Goal: Communication & Community: Answer question/provide support

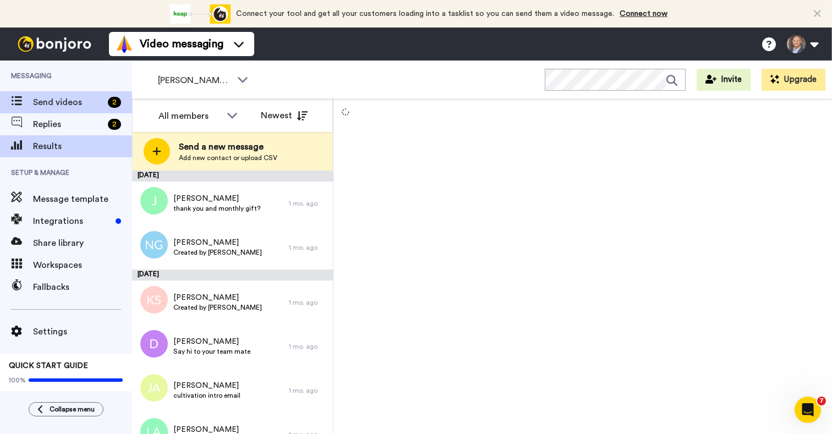
click at [58, 141] on span "Results" at bounding box center [82, 146] width 99 height 13
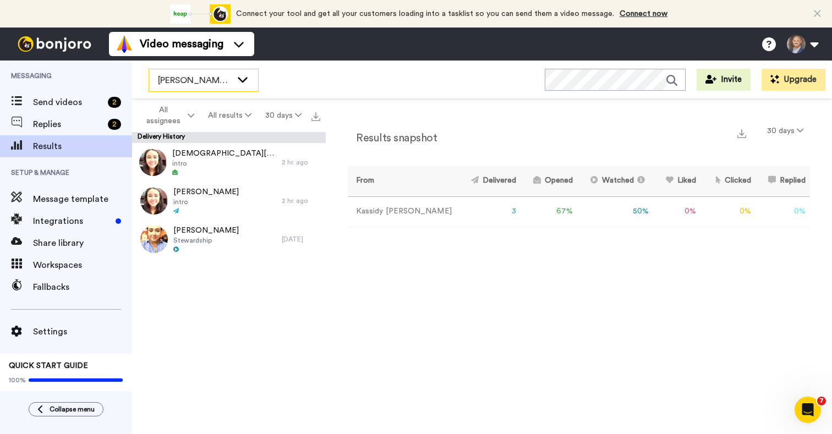
click at [189, 88] on div "[PERSON_NAME]'s Workspace" at bounding box center [203, 80] width 109 height 22
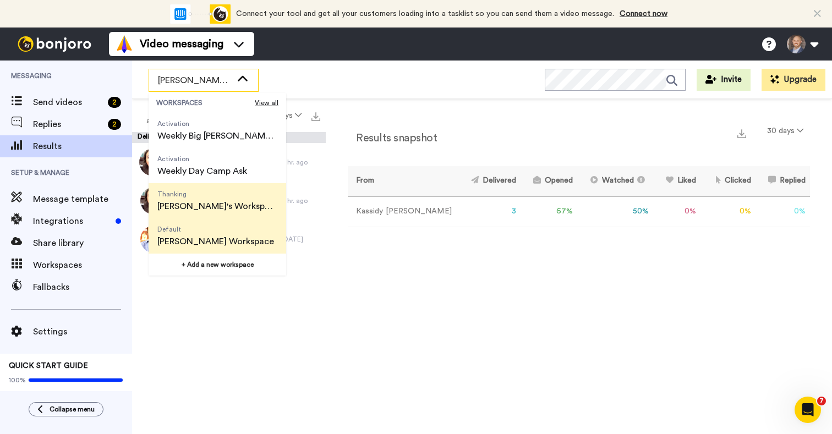
scroll to position [106, 0]
click at [208, 234] on span "Default Dylan's Workspace" at bounding box center [216, 236] width 134 height 35
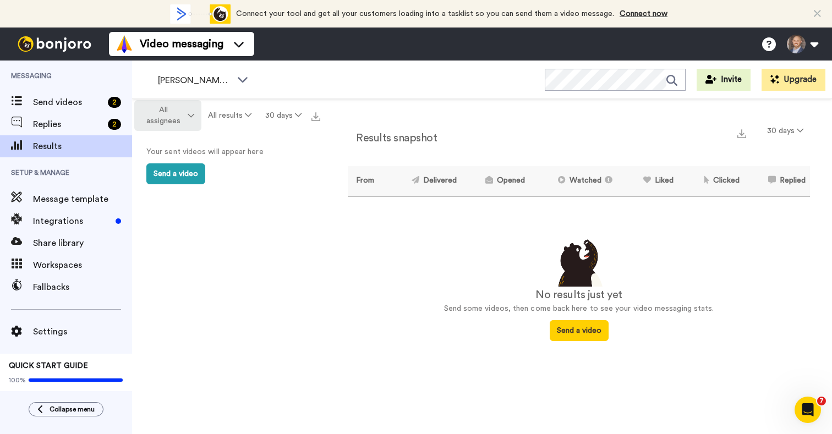
click at [190, 111] on button "All assignees" at bounding box center [167, 115] width 67 height 31
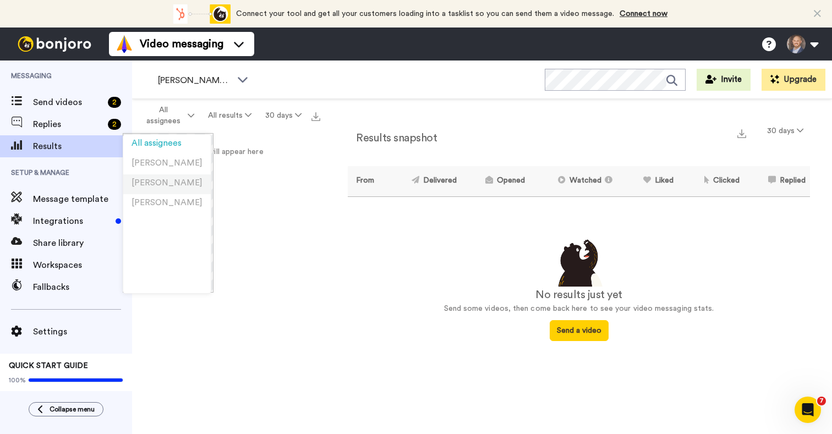
click at [183, 182] on span "[PERSON_NAME]" at bounding box center [167, 183] width 71 height 8
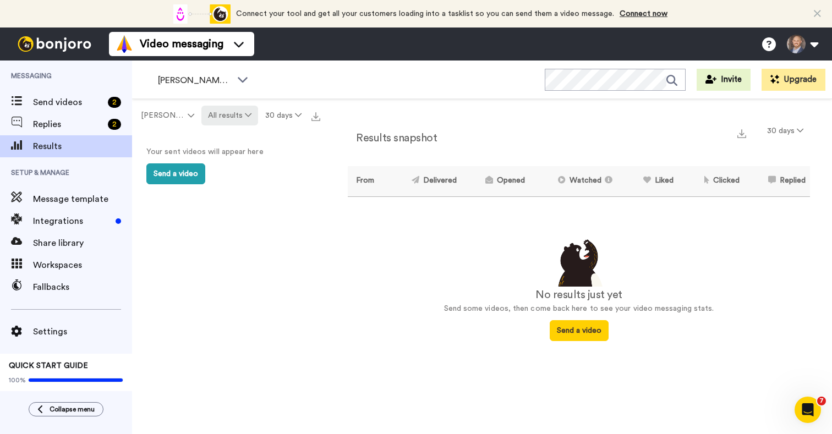
click at [238, 121] on button "All results" at bounding box center [229, 116] width 57 height 20
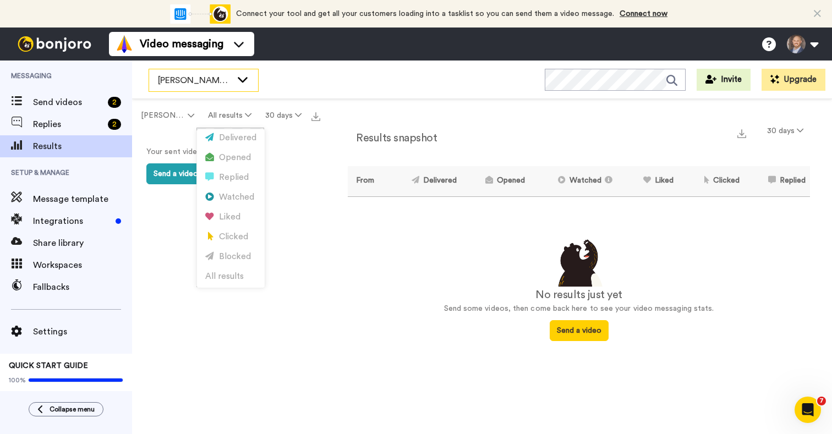
click at [215, 80] on span "[PERSON_NAME] Workspace" at bounding box center [195, 80] width 74 height 13
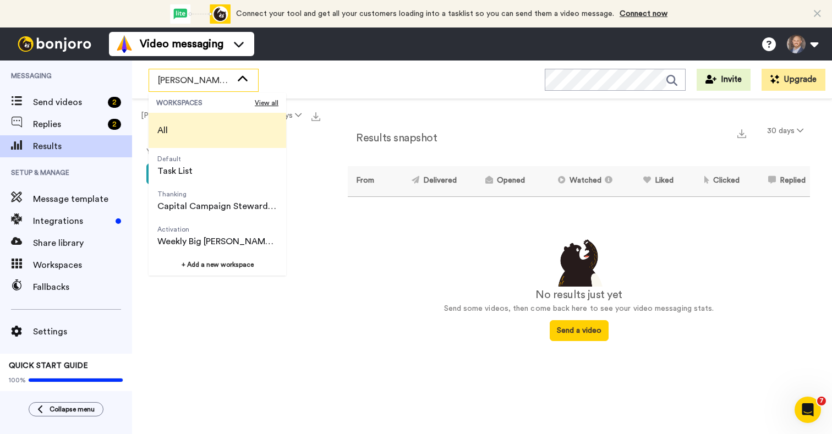
scroll to position [0, 0]
click at [171, 129] on span "All" at bounding box center [163, 130] width 28 height 35
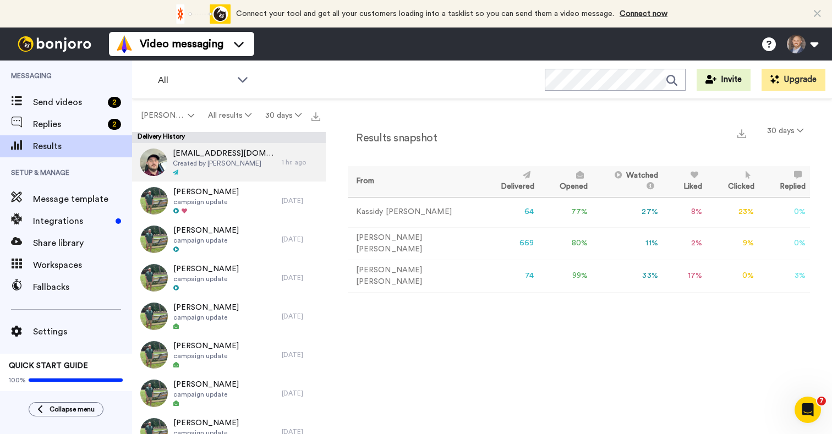
click at [238, 166] on span "Created by Dylan Browning" at bounding box center [225, 163] width 104 height 9
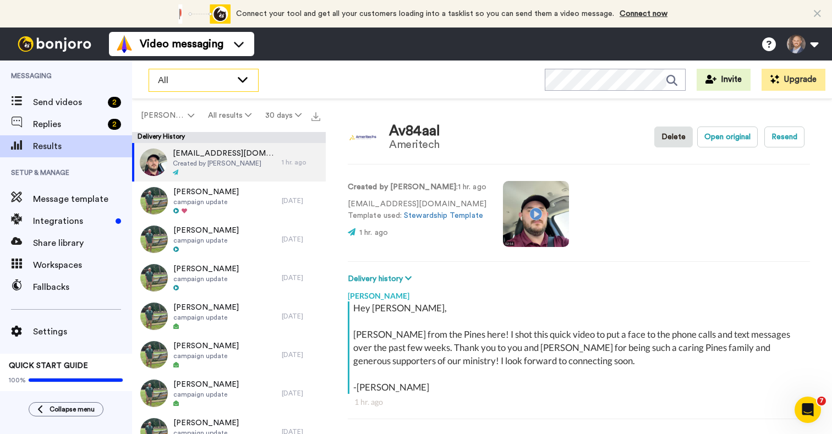
click at [170, 88] on div "All" at bounding box center [203, 80] width 109 height 22
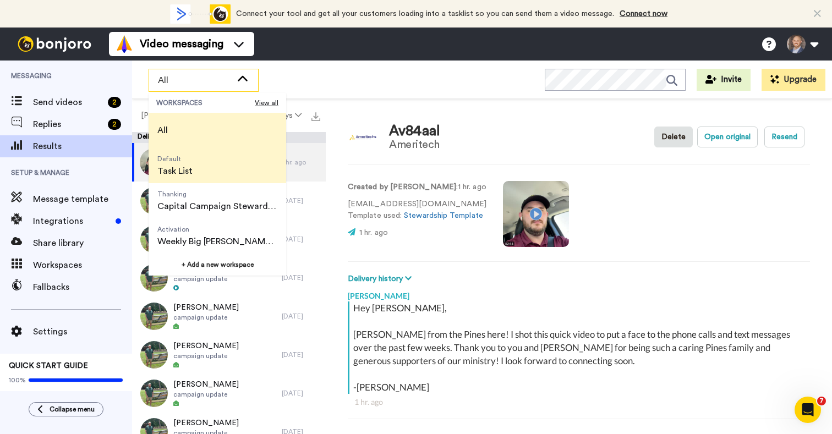
click at [183, 172] on span "Task List" at bounding box center [174, 171] width 35 height 13
type textarea "x"
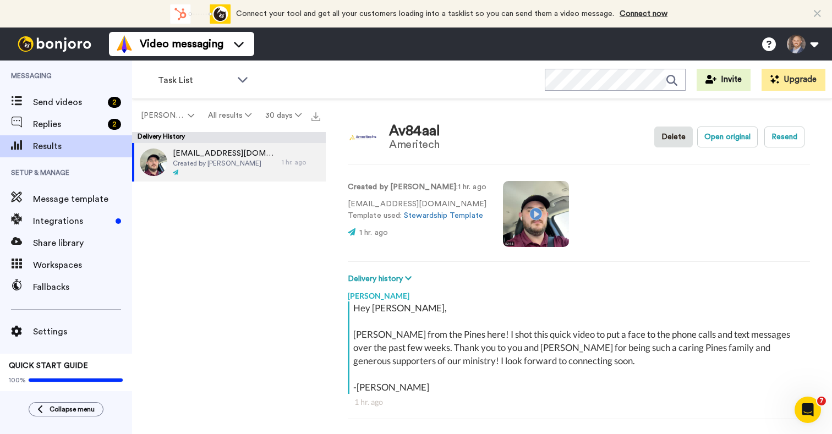
click at [200, 222] on div "av84aal@ameritech.net Created by Dylan Browning 1 hr. ago" at bounding box center [229, 292] width 194 height 298
click at [56, 43] on img at bounding box center [54, 43] width 83 height 15
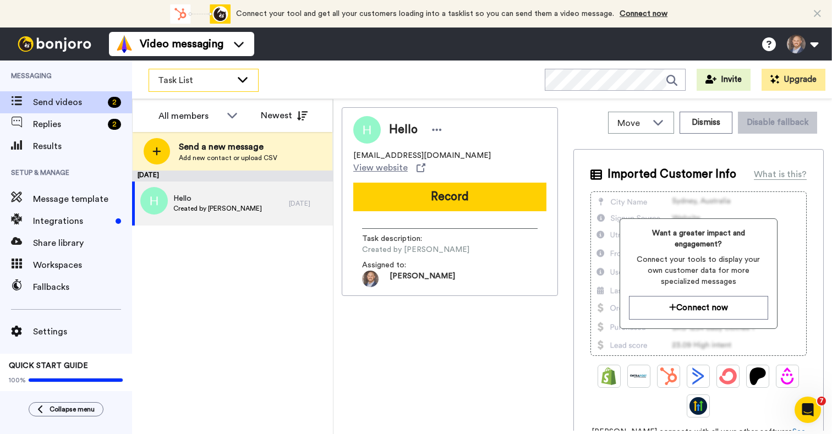
click at [204, 77] on span "Task List" at bounding box center [195, 80] width 74 height 13
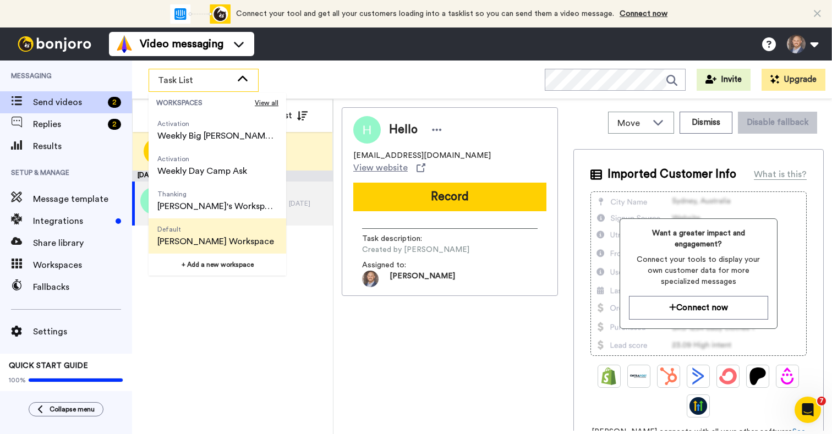
scroll to position [106, 0]
click at [192, 232] on span "Default" at bounding box center [215, 229] width 117 height 9
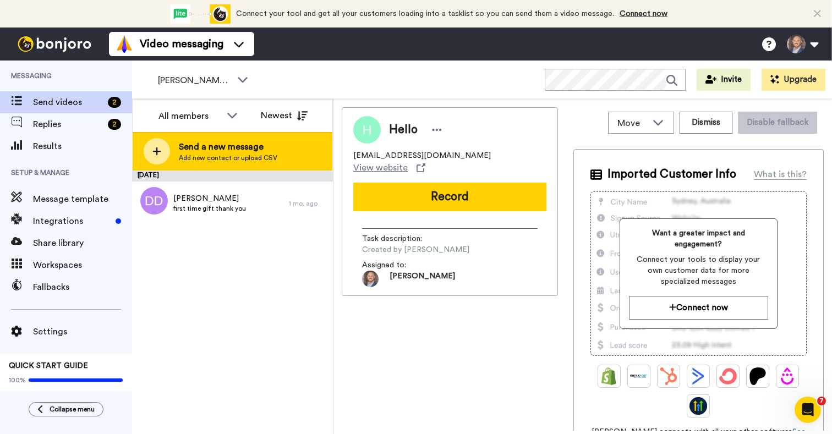
click at [238, 156] on span "Add new contact or upload CSV" at bounding box center [228, 158] width 99 height 9
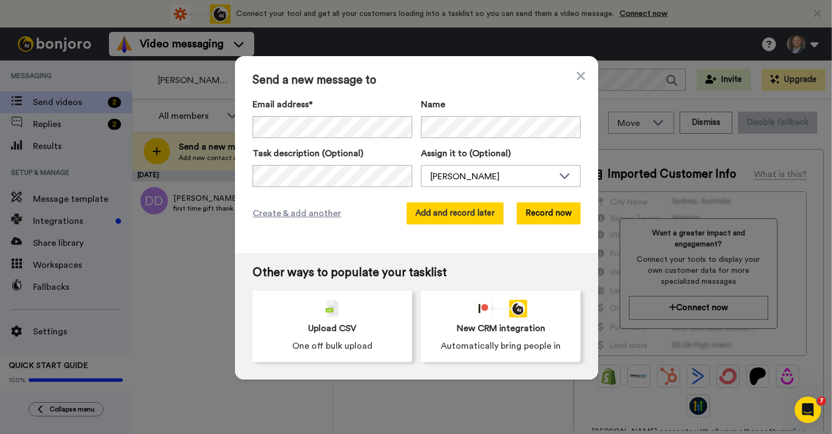
click at [439, 216] on button "Add and record later" at bounding box center [455, 214] width 97 height 22
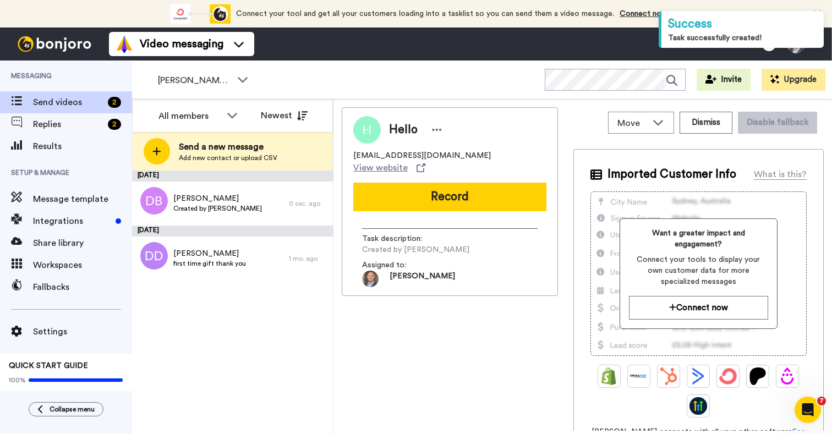
click at [260, 375] on div "August 12 Doyle Barras Created by Dylan Browning 0 sec. ago June 25 Donald Dust…" at bounding box center [232, 303] width 201 height 264
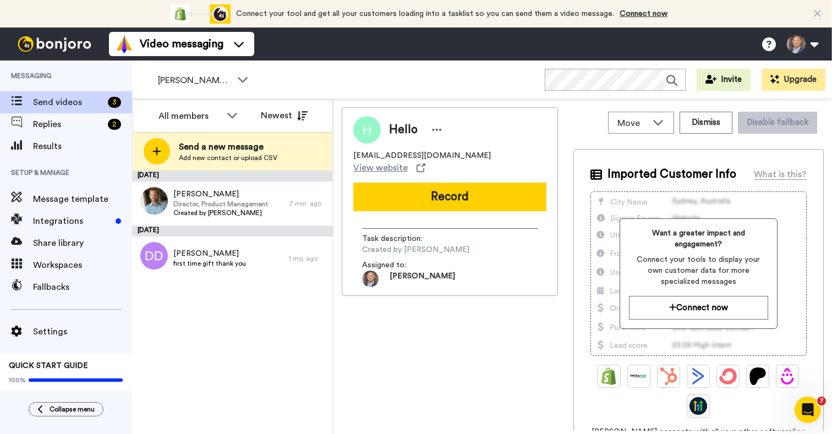
click at [238, 364] on div "August 12 Doyle Barras Director, Product Management Created by Dylan Browning 7…" at bounding box center [232, 303] width 201 height 264
click at [69, 127] on span "Replies" at bounding box center [68, 124] width 70 height 13
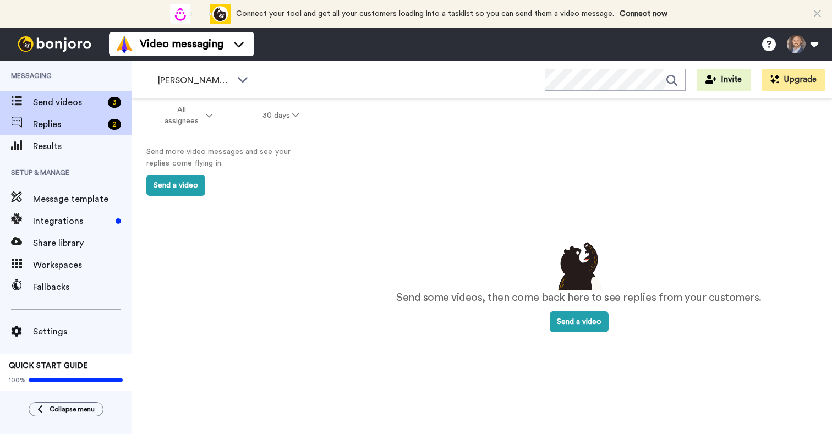
click at [69, 104] on span "Send videos" at bounding box center [68, 102] width 70 height 13
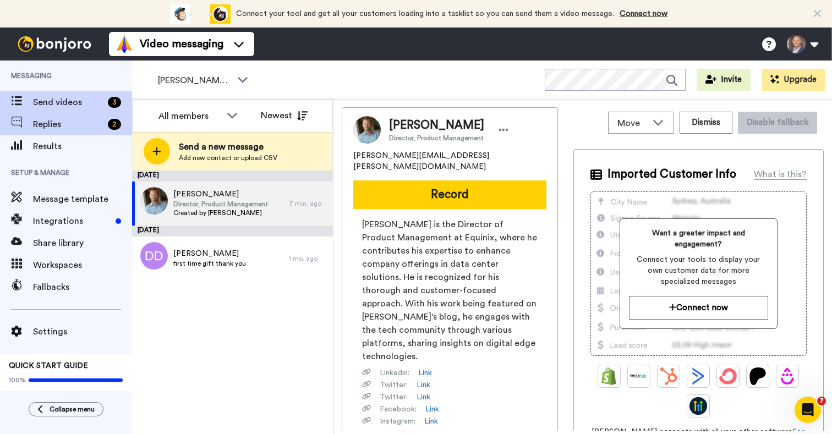
click at [78, 123] on span "Replies" at bounding box center [68, 124] width 70 height 13
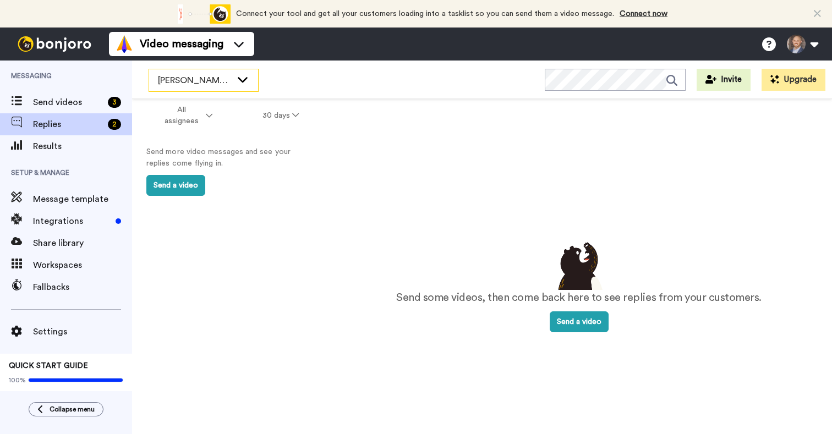
click at [211, 86] on span "[PERSON_NAME] Workspace" at bounding box center [195, 80] width 74 height 13
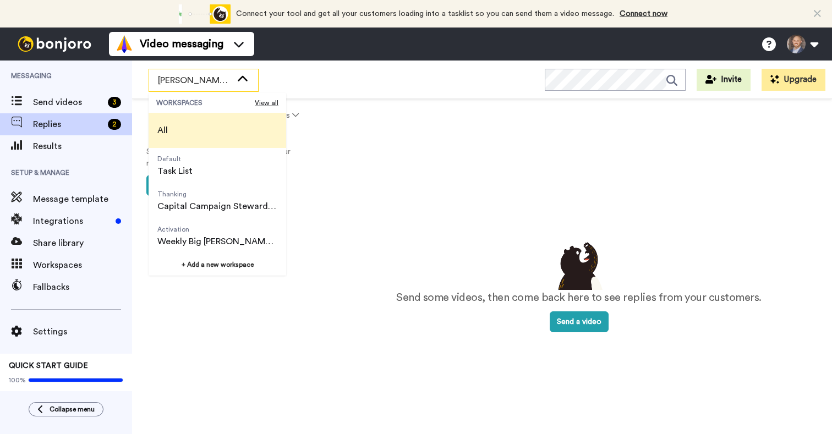
click at [195, 127] on li "All" at bounding box center [218, 130] width 138 height 35
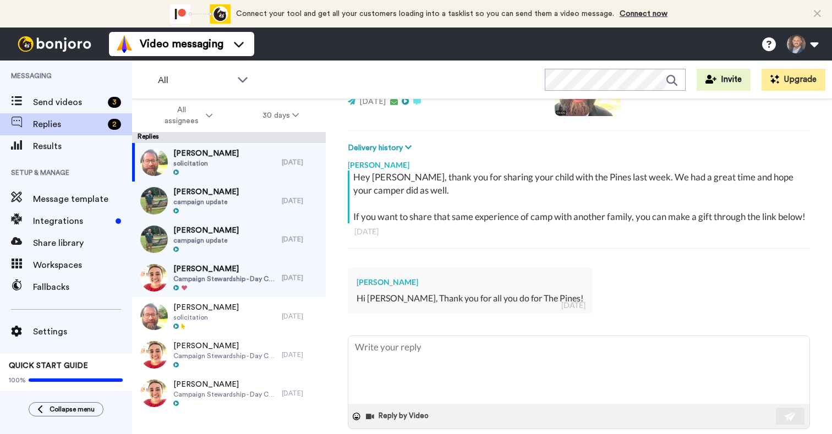
scroll to position [132, 0]
click at [203, 194] on span "[PERSON_NAME]" at bounding box center [206, 192] width 66 height 11
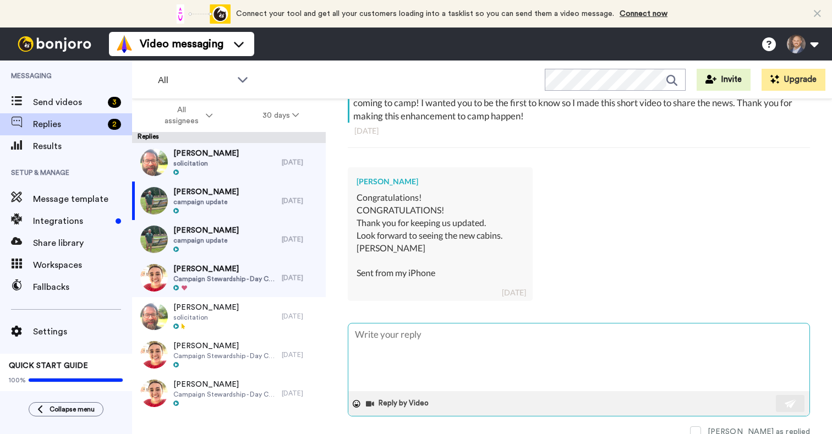
scroll to position [218, 0]
click at [431, 341] on textarea at bounding box center [578, 358] width 461 height 68
type textarea "x"
type textarea "I"
type textarea "x"
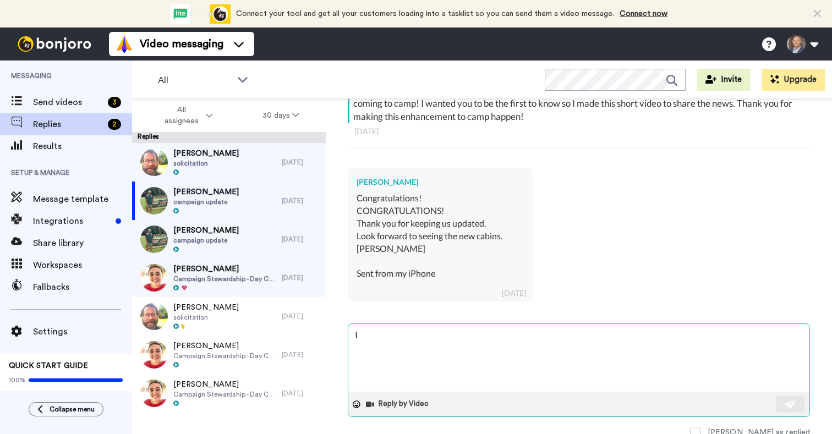
type textarea "It"
type textarea "x"
type textarea "It"
type textarea "x"
type textarea "It i"
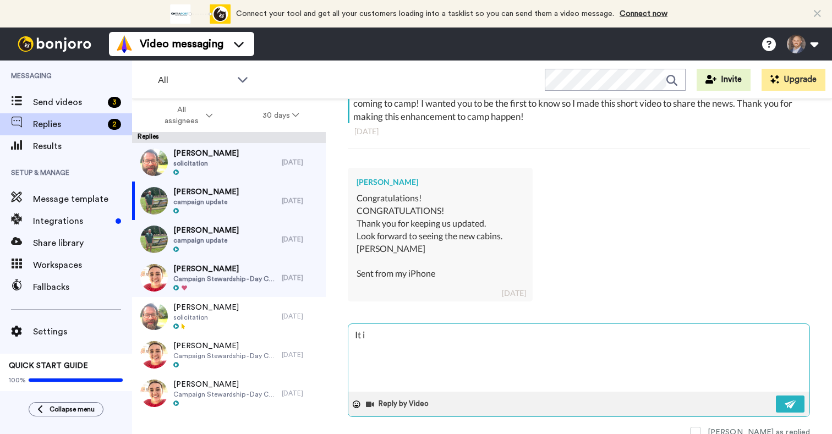
type textarea "x"
type textarea "It is"
type textarea "x"
type textarea "It is"
type textarea "x"
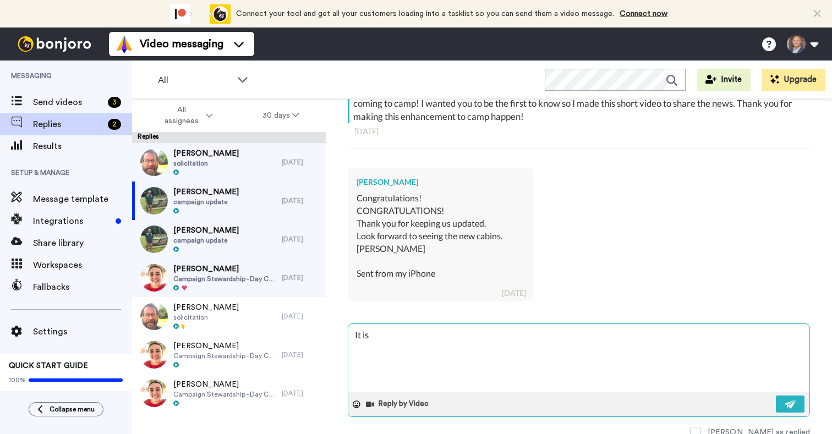
type textarea "It is a"
type textarea "x"
type textarea "It is a"
type textarea "x"
type textarea "It is a s"
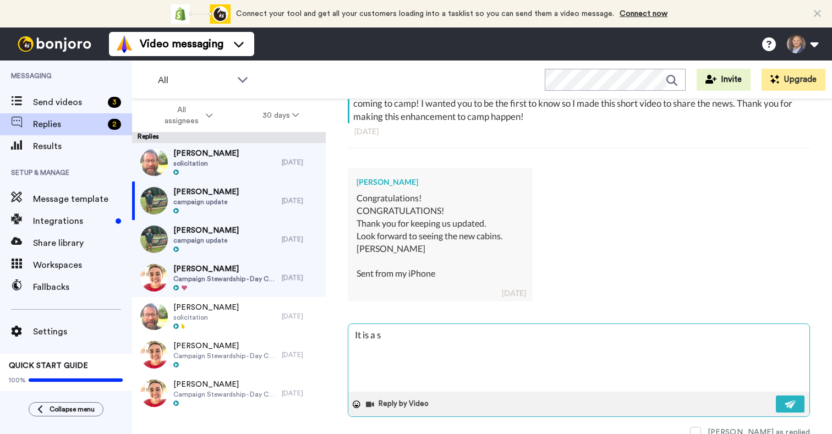
type textarea "x"
type textarea "It is a su"
type textarea "x"
type textarea "It is a sup"
type textarea "x"
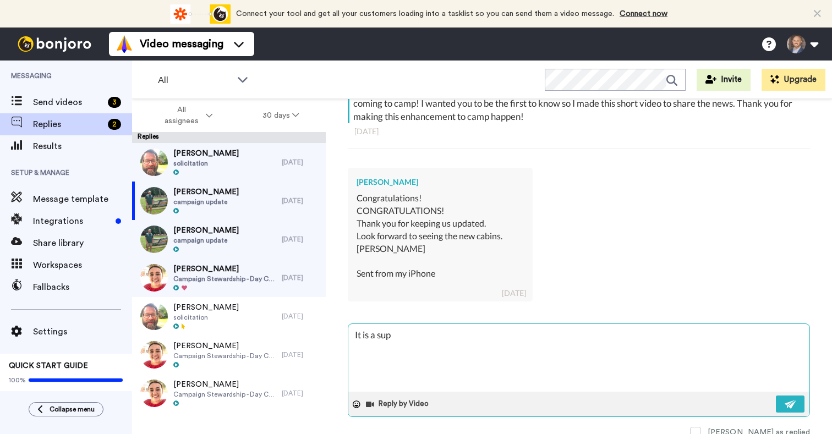
type textarea "It is a supe"
type textarea "x"
type textarea "It is a super"
type textarea "x"
type textarea "It is a super"
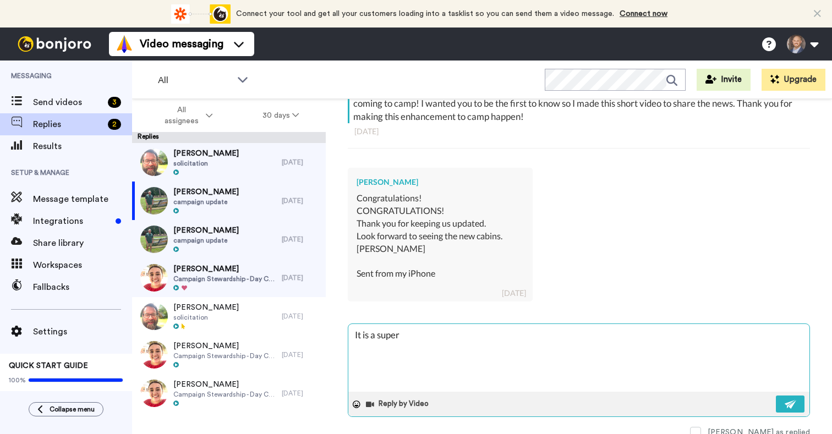
type textarea "x"
type textarea "It is a super e"
type textarea "x"
type textarea "It is a super ex"
type textarea "x"
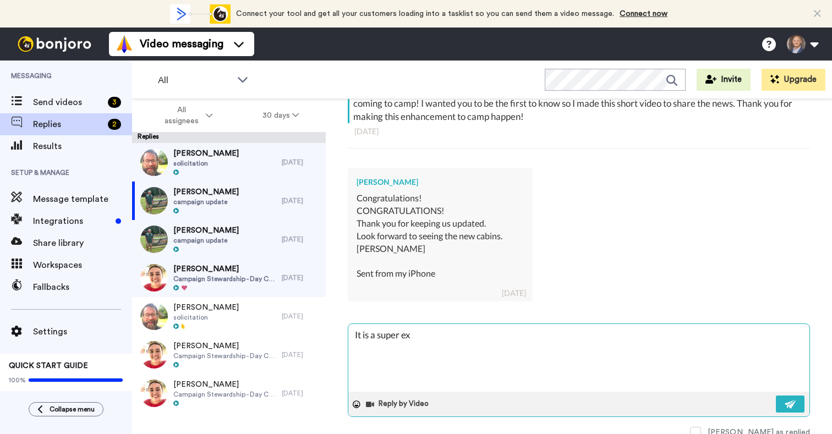
type textarea "It is a super exc"
type textarea "x"
type textarea "It is a super exci"
type textarea "x"
type textarea "It is a super excit"
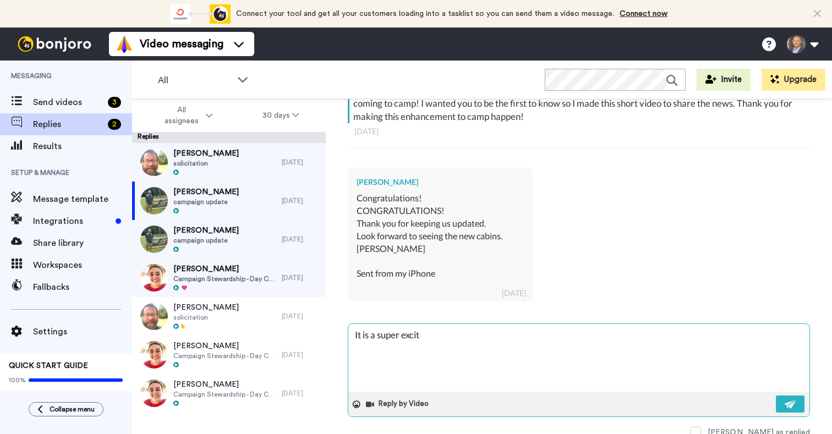
type textarea "x"
type textarea "It is a super exciti"
type textarea "x"
type textarea "It is a super excitin"
type textarea "x"
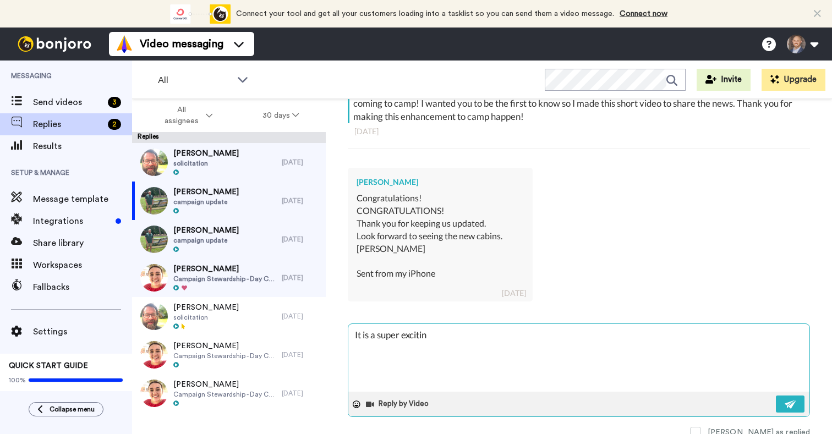
type textarea "It is a super exciting"
type textarea "x"
type textarea "It is a super exciting"
type textarea "x"
type textarea "It is a super exciting s"
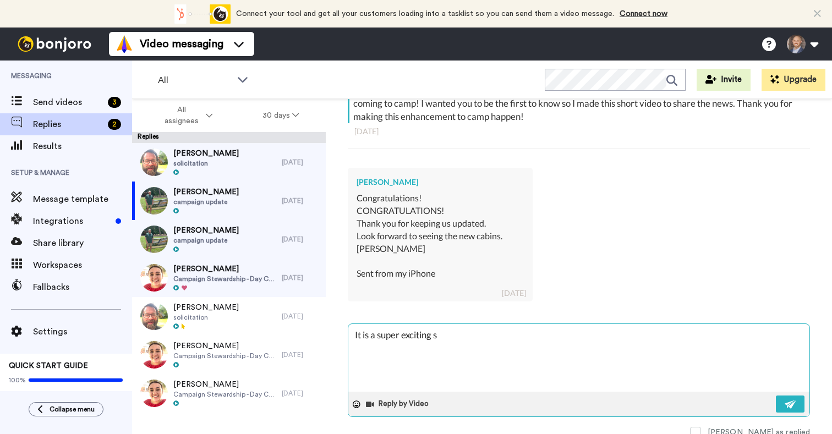
type textarea "x"
type textarea "It is a super exciting st"
type textarea "x"
type textarea "It is a super exciting ste"
type textarea "x"
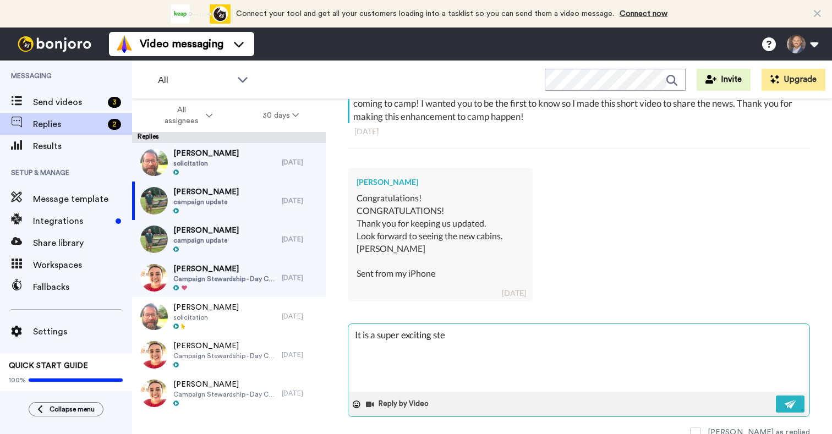
type textarea "It is a super exciting step"
type textarea "x"
type textarea "It is a super exciting step"
type textarea "x"
type textarea "It is a super exciting step f"
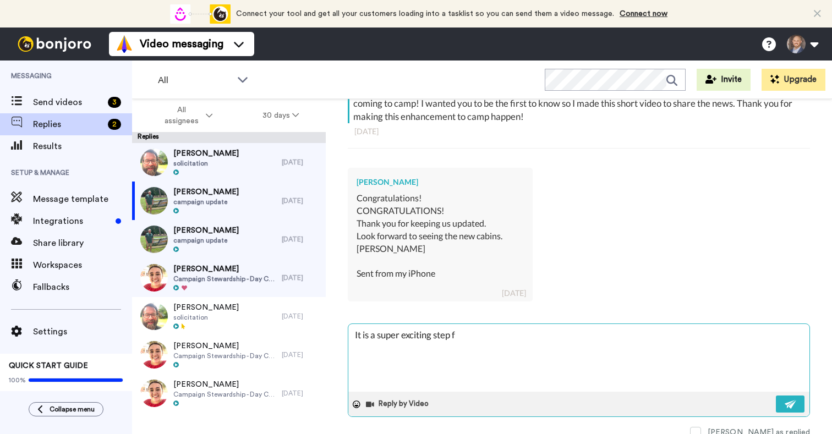
type textarea "x"
type textarea "It is a super exciting step fo"
type textarea "x"
type textarea "It is a super exciting step for"
type textarea "x"
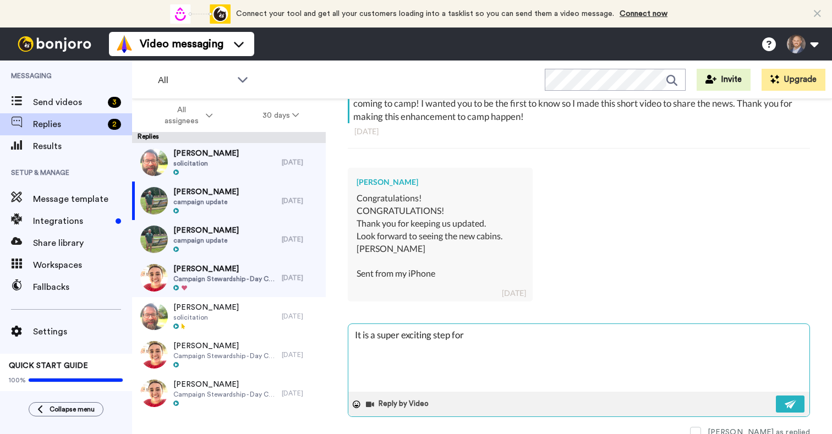
type textarea "It is a super exciting step for"
type textarea "x"
type textarea "It is a super exciting step for t"
type textarea "x"
type textarea "It is a super exciting step for th"
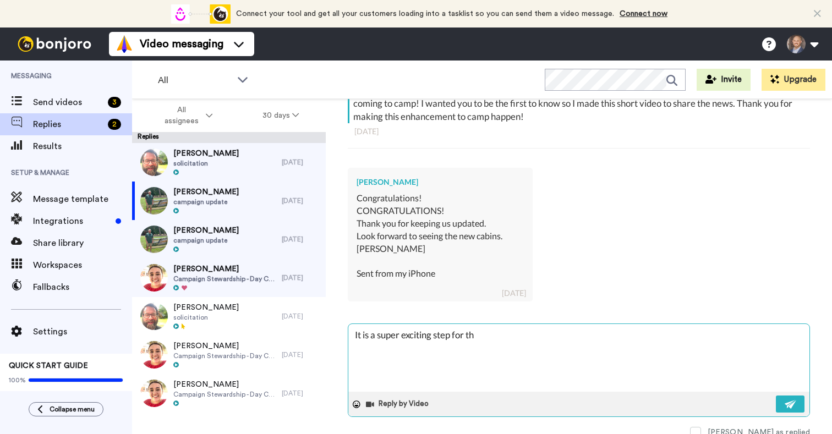
type textarea "x"
type textarea "It is a super exciting step for the"
type textarea "x"
type textarea "It is a super exciting step for the"
type textarea "x"
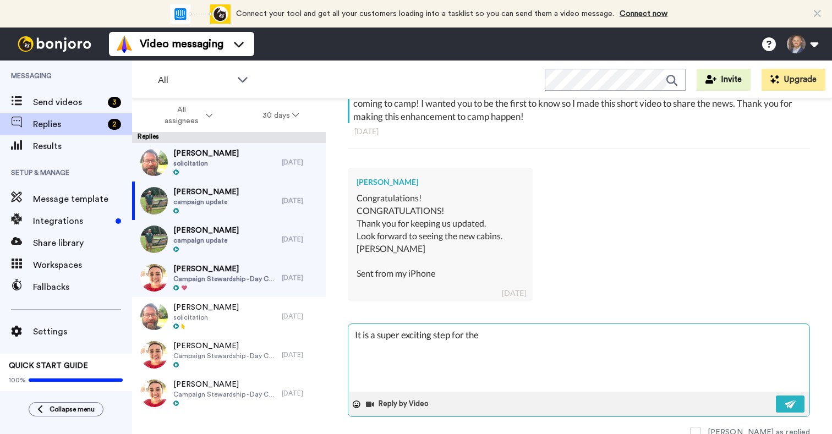
type textarea "It is a super exciting step for the P"
type textarea "x"
type textarea "It is a super exciting step for the Pi"
type textarea "x"
type textarea "It is a super exciting step for the Pin"
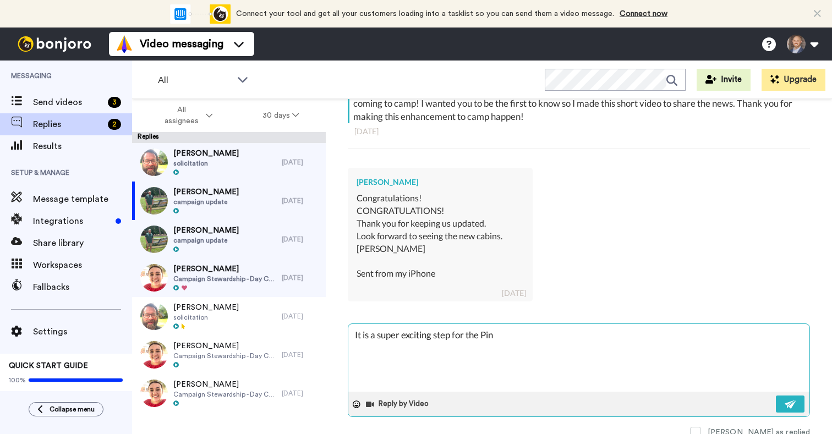
type textarea "x"
type textarea "It is a super exciting step for the Pine"
type textarea "x"
type textarea "It is a super exciting step for the Pines"
type textarea "x"
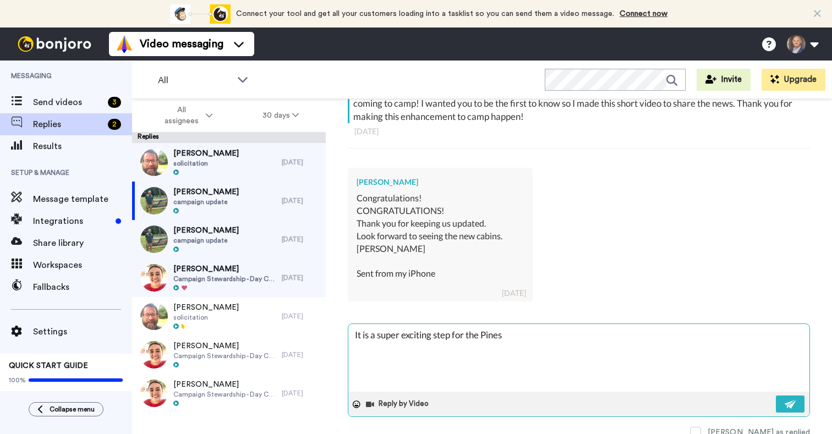
type textarea "It is a super exciting step for the Pines!"
type textarea "x"
type textarea "It is a super exciting step for the Pines!"
type textarea "x"
type textarea "It is a super exciting step for the Pines! F"
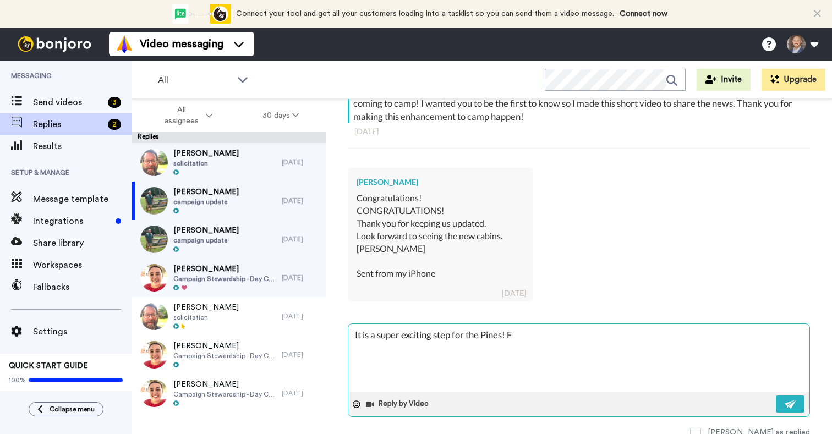
type textarea "x"
type textarea "It is a super exciting step for the Pines! Fo"
type textarea "x"
type textarea "It is a super exciting step for the Pines! Fou"
type textarea "x"
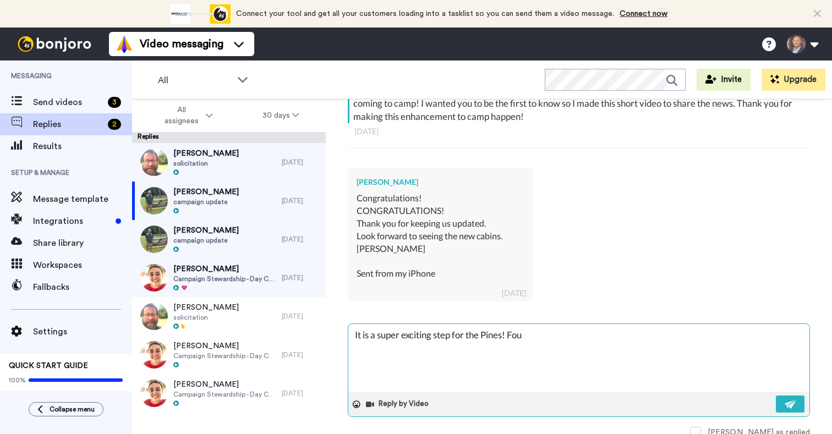
type textarea "It is a super exciting step for the Pines! Foun"
type textarea "x"
type textarea "It is a super exciting step for the Pines! Found"
type textarea "x"
type textarea "It is a super exciting step for the Pines! Foun"
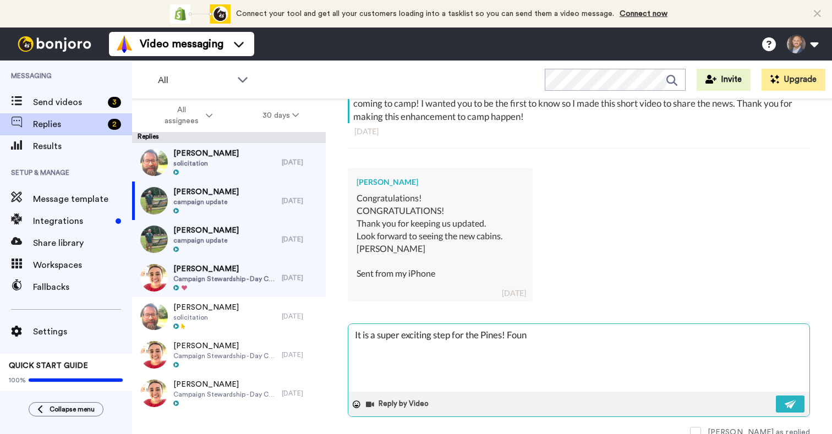
type textarea "x"
type textarea "It is a super exciting step for the Pines! Fou"
type textarea "x"
type textarea "It is a super exciting step for the Pines! Fo"
type textarea "x"
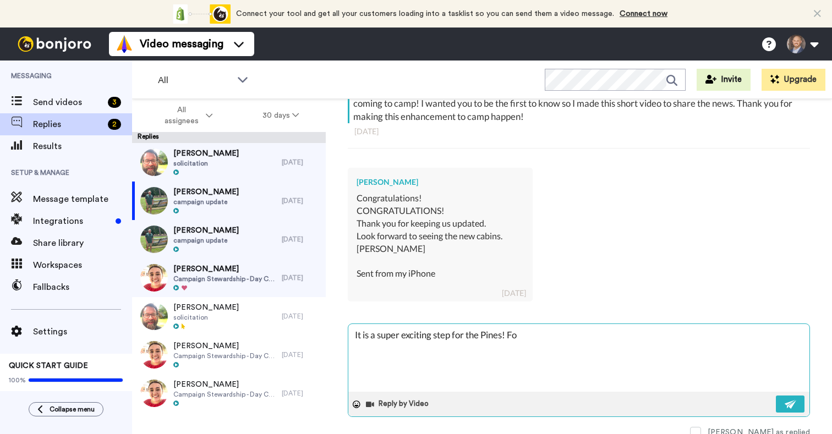
type textarea "It is a super exciting step for the Pines! F"
type textarea "x"
type textarea "It is a super exciting step for the Pines! Fo"
type textarea "x"
type textarea "It is a super exciting step for the Pines! Fou"
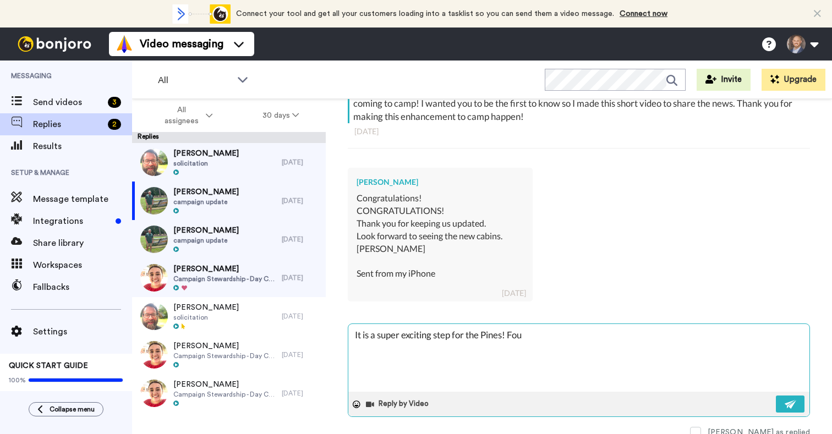
type textarea "x"
type textarea "It is a super exciting step for the Pines! Foun"
type textarea "x"
type textarea "It is a super exciting step for the Pines! Found"
type textarea "x"
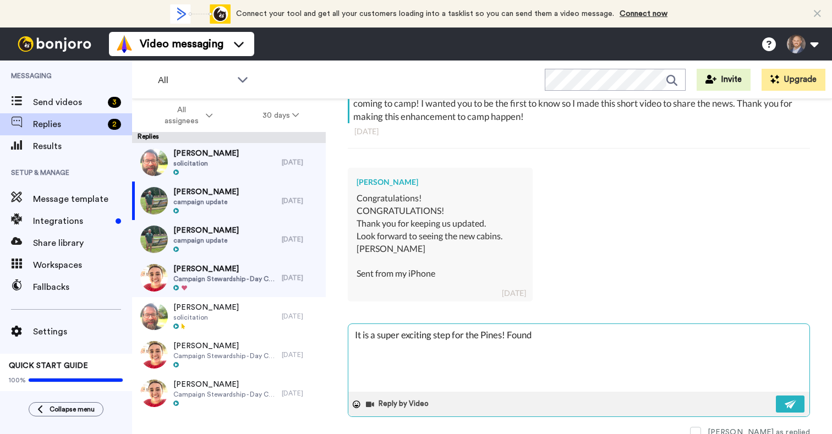
type textarea "It is a super exciting step for the Pines! Founda"
type textarea "x"
type textarea "It is a super exciting step for the Pines! Foundat"
type textarea "x"
type textarea "It is a super exciting step for the Pines! Foundati"
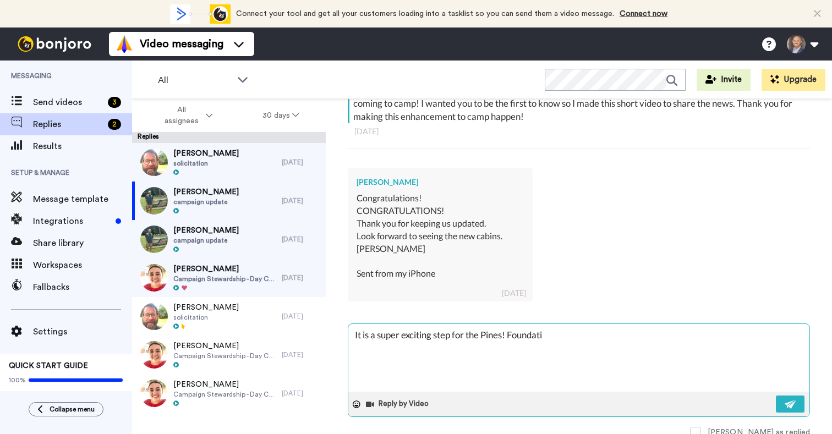
type textarea "x"
type textarea "It is a super exciting step for the Pines! Foundatio"
type textarea "x"
type textarea "It is a super exciting step for the Pines! Foundation"
type textarea "x"
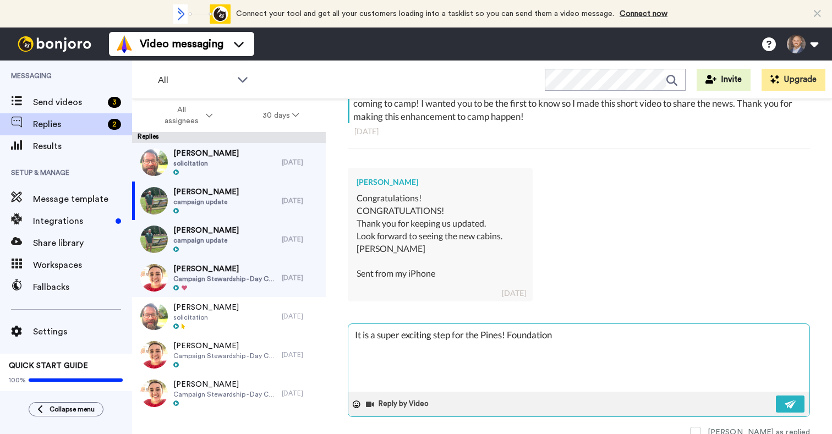
type textarea "It is a super exciting step for the Pines! Foundation"
type textarea "x"
type textarea "It is a super exciting step for the Pines! Foundation w"
type textarea "x"
type textarea "It is a super exciting step for the Pines! Foundation wo"
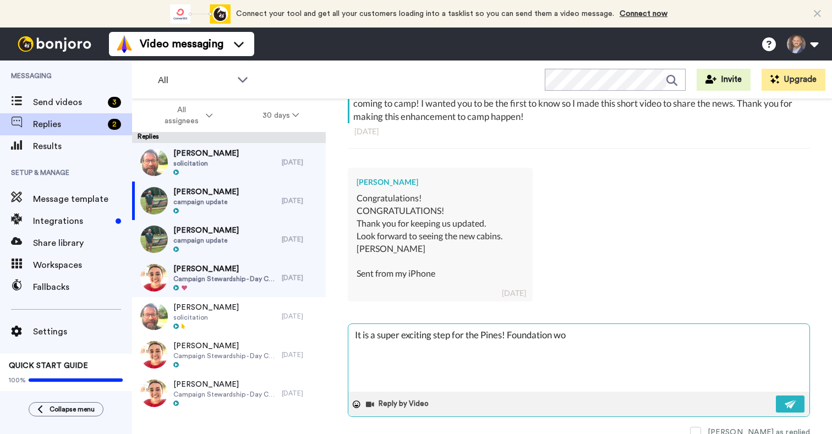
type textarea "x"
type textarea "It is a super exciting step for the Pines! Foundation wor"
type textarea "x"
type textarea "It is a super exciting step for the Pines! Foundation work"
type textarea "x"
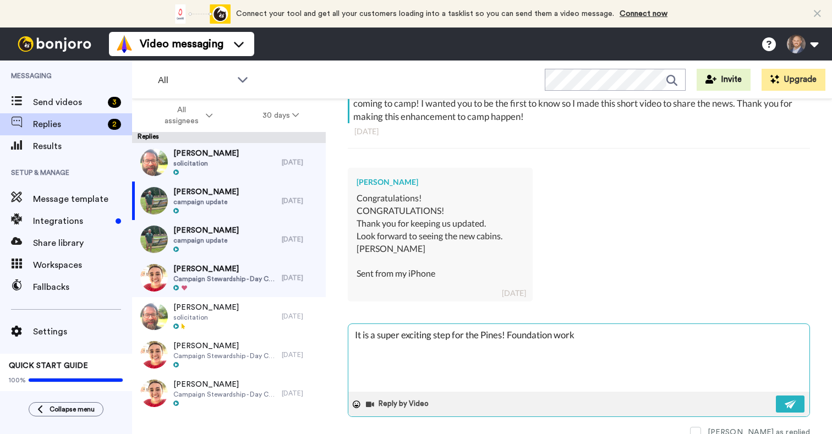
type textarea "It is a super exciting step for the Pines! Foundation work"
type textarea "x"
type textarea "It is a super exciting step for the Pines! Foundation work h"
type textarea "x"
type textarea "It is a super exciting step for the Pines! Foundation work ha"
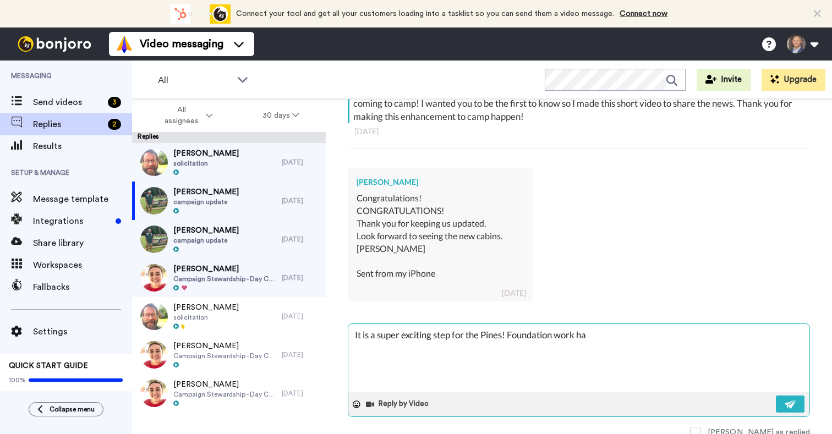
type textarea "x"
type textarea "It is a super exciting step for the Pines! Foundation work has"
type textarea "x"
type textarea "It is a super exciting step for the Pines! Foundation work has"
type textarea "x"
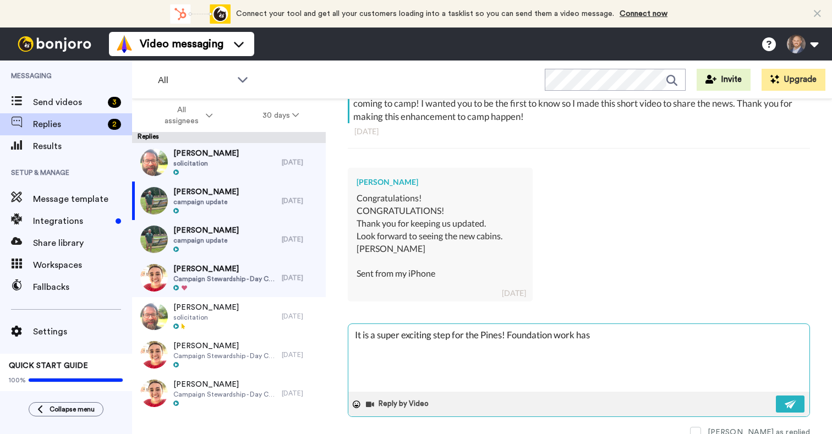
type textarea "It is a super exciting step for the Pines! Foundation work has a"
type textarea "x"
type textarea "It is a super exciting step for the Pines! Foundation work has al"
type textarea "x"
type textarea "It is a super exciting step for the Pines! Foundation work has alr"
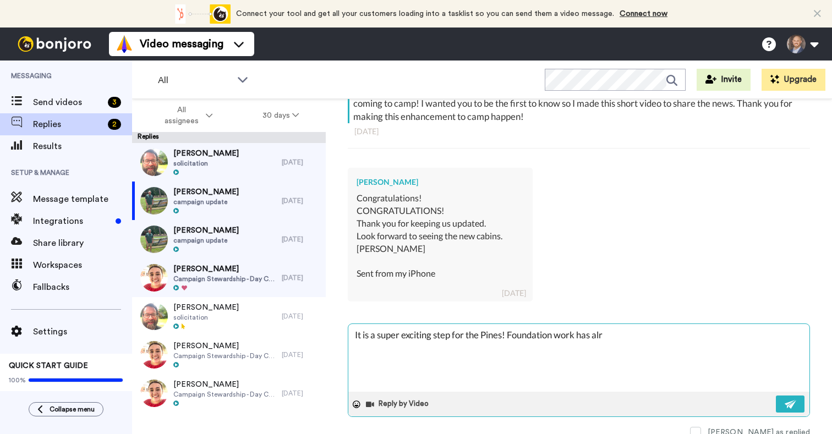
type textarea "x"
type textarea "It is a super exciting step for the Pines! Foundation work has alre"
type textarea "x"
type textarea "It is a super exciting step for the Pines! Foundation work has alrea"
type textarea "x"
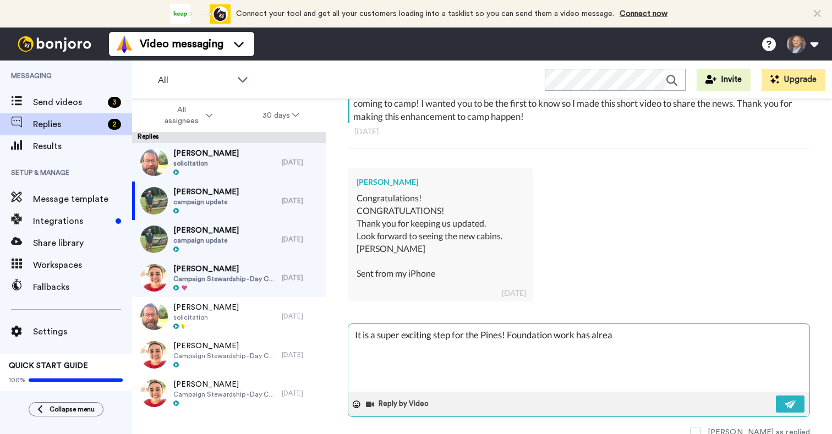
type textarea "It is a super exciting step for the Pines! Foundation work has alread"
type textarea "x"
type textarea "It is a super exciting step for the Pines! Foundation work has already"
type textarea "x"
type textarea "It is a super exciting step for the Pines! Foundation work has already"
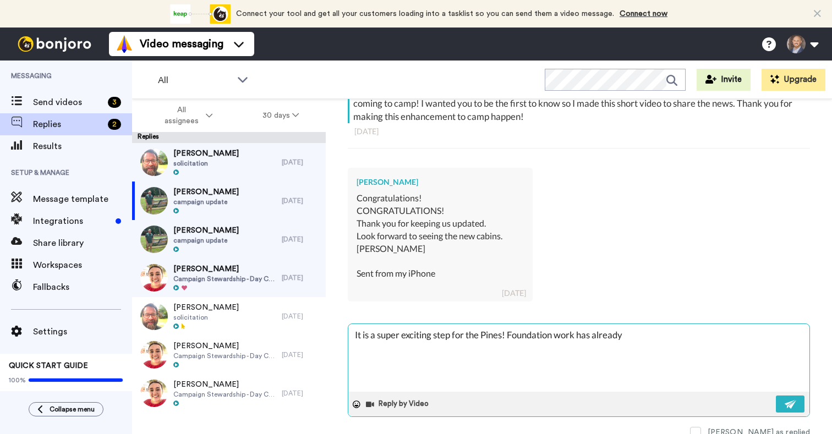
type textarea "x"
type textarea "It is a super exciting step for the Pines! Foundation work has already b"
type textarea "x"
type textarea "It is a super exciting step for the Pines! Foundation work has already be"
type textarea "x"
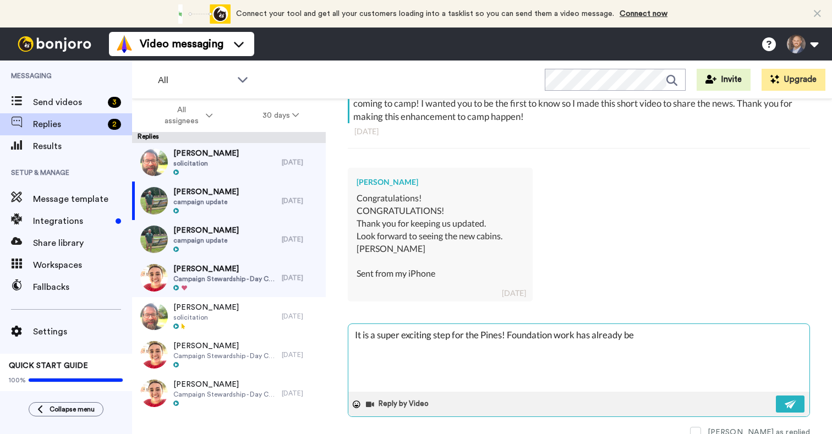
type textarea "It is a super exciting step for the Pines! Foundation work has already beg"
type textarea "x"
type textarea "It is a super exciting step for the Pines! Foundation work has already begu"
type textarea "x"
type textarea "It is a super exciting step for the Pines! Foundation work has already begun"
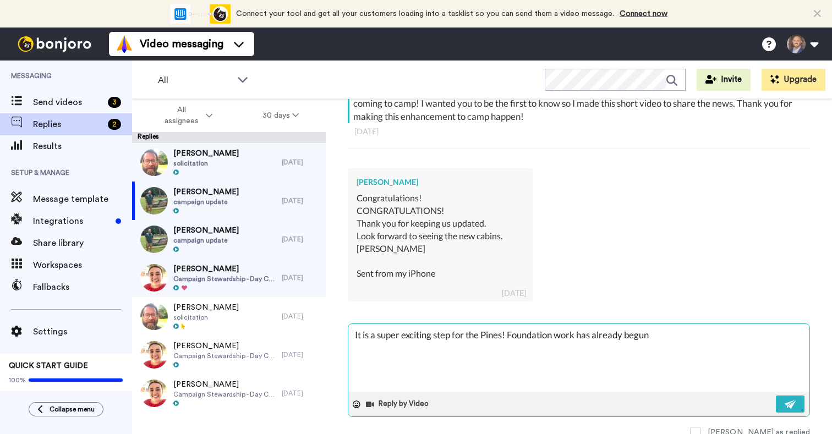
type textarea "x"
type textarea "It is a super exciting step for the Pines! Foundation work has already begun,"
type textarea "x"
type textarea "It is a super exciting step for the Pines! Foundation work has already begun,"
type textarea "x"
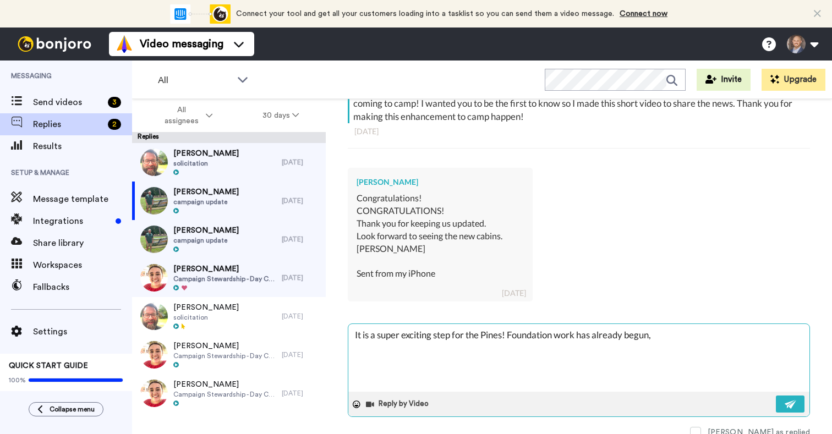
type textarea "It is a super exciting step for the Pines! Foundation work has already begun, a"
type textarea "x"
type textarea "It is a super exciting step for the Pines! Foundation work has already begun, an"
type textarea "x"
type textarea "It is a super exciting step for the Pines! Foundation work has already begun, a…"
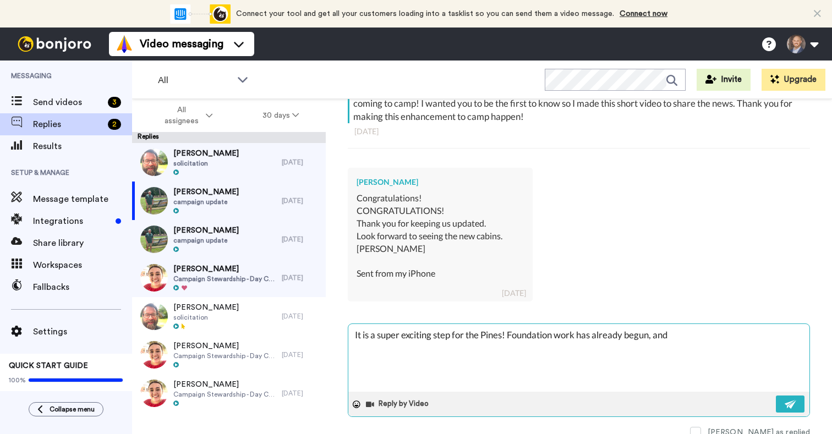
type textarea "x"
type textarea "It is a super exciting step for the Pines! Foundation work has already begun, a…"
type textarea "x"
type textarea "It is a super exciting step for the Pines! Foundation work has already begun, a…"
type textarea "x"
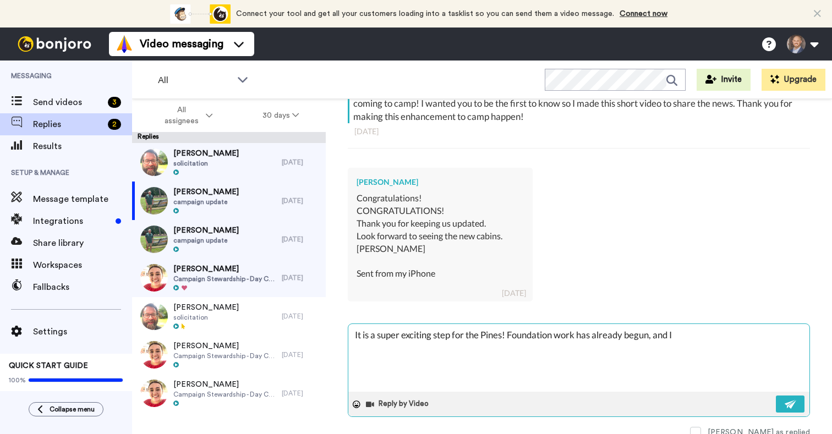
type textarea "It is a super exciting step for the Pines! Foundation work has already begun, a…"
type textarea "x"
type textarea "It is a super exciting step for the Pines! Foundation work has already begun, a…"
type textarea "x"
type textarea "It is a super exciting step for the Pines! Foundation work has already begun, a…"
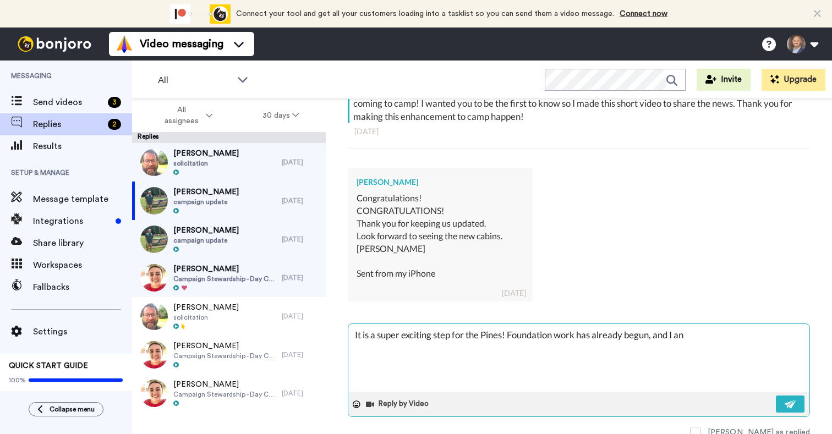
type textarea "x"
type textarea "It is a super exciting step for the Pines! Foundation work has already begun, a…"
type textarea "x"
type textarea "It is a super exciting step for the Pines! Foundation work has already begun, a…"
type textarea "x"
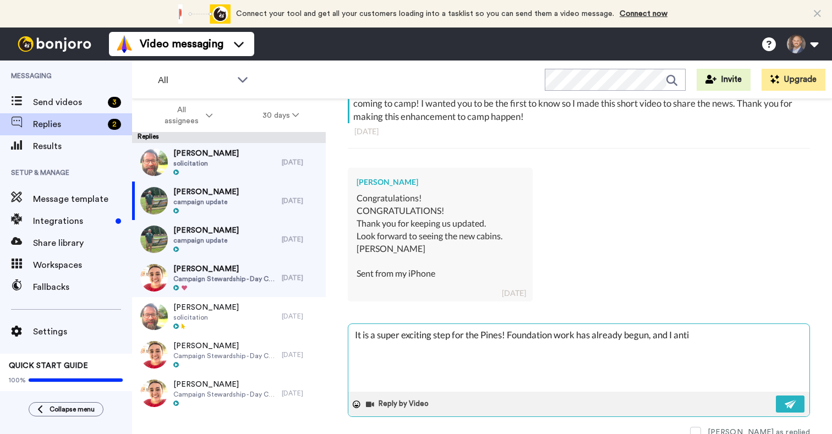
type textarea "It is a super exciting step for the Pines! Foundation work has already begun, a…"
type textarea "x"
type textarea "It is a super exciting step for the Pines! Foundation work has already begun, a…"
type textarea "x"
type textarea "It is a super exciting step for the Pines! Foundation work has already begun, a…"
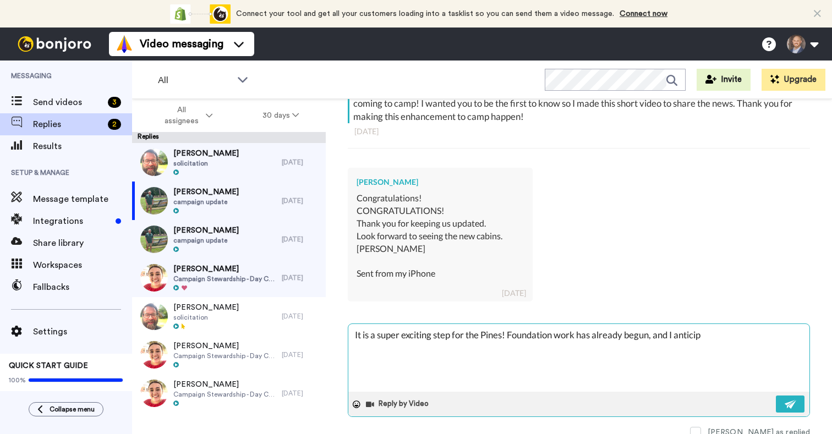
type textarea "x"
type textarea "It is a super exciting step for the Pines! Foundation work has already begun, a…"
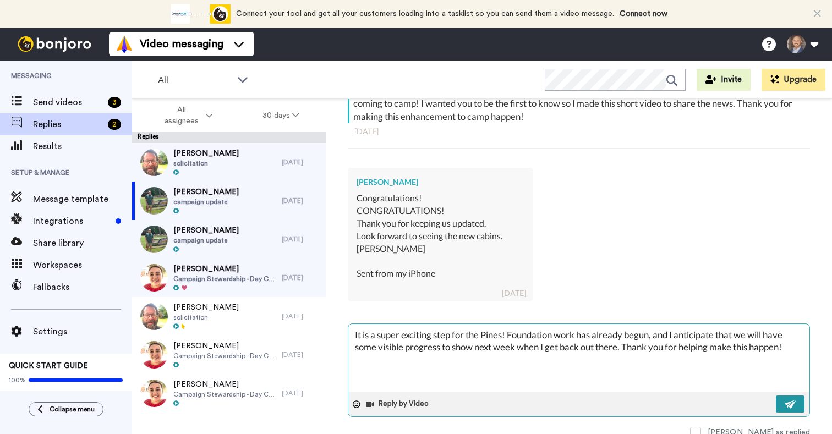
click at [794, 400] on img at bounding box center [791, 404] width 12 height 9
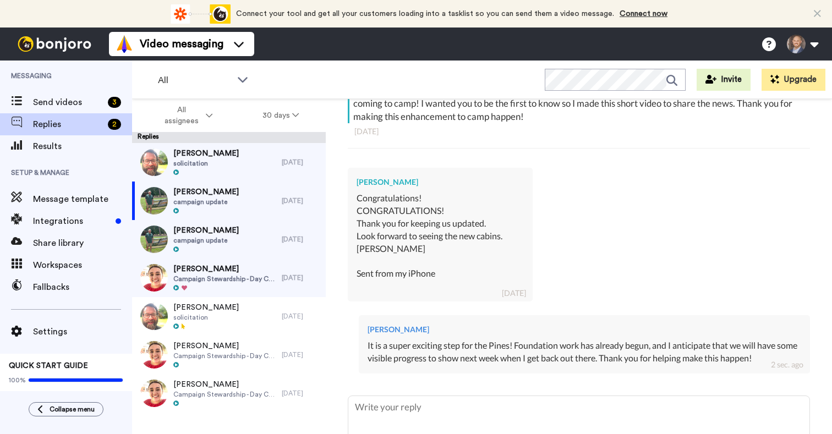
click at [254, 242] on div "[PERSON_NAME] solicitation [DATE] [PERSON_NAME] campaign update [DATE] [PERSON_…" at bounding box center [229, 278] width 194 height 270
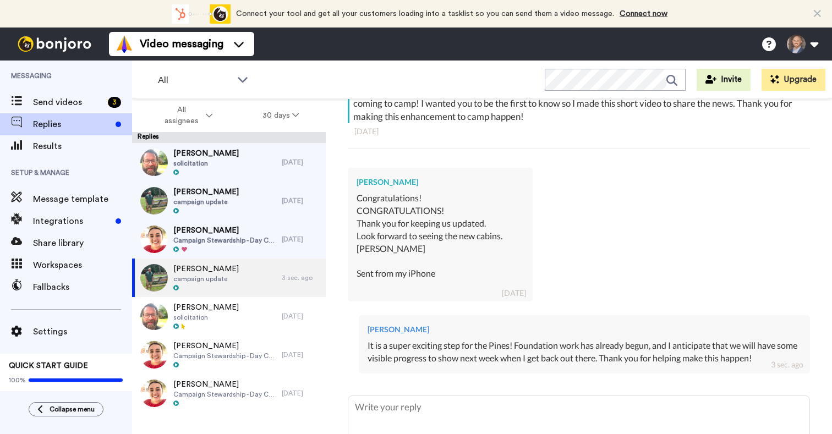
click at [245, 200] on div "[PERSON_NAME] campaign update" at bounding box center [207, 201] width 150 height 39
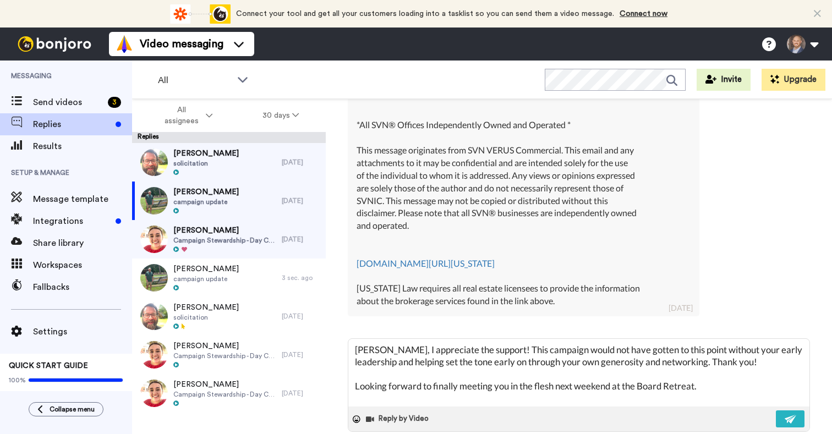
scroll to position [7, 0]
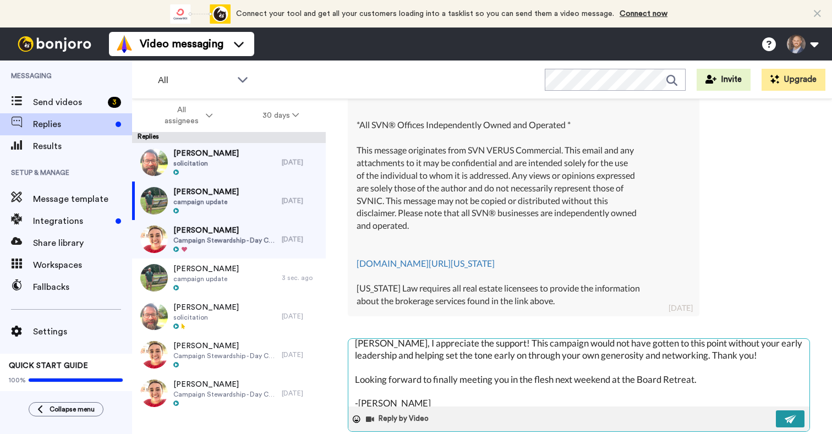
click at [793, 415] on img at bounding box center [791, 419] width 12 height 9
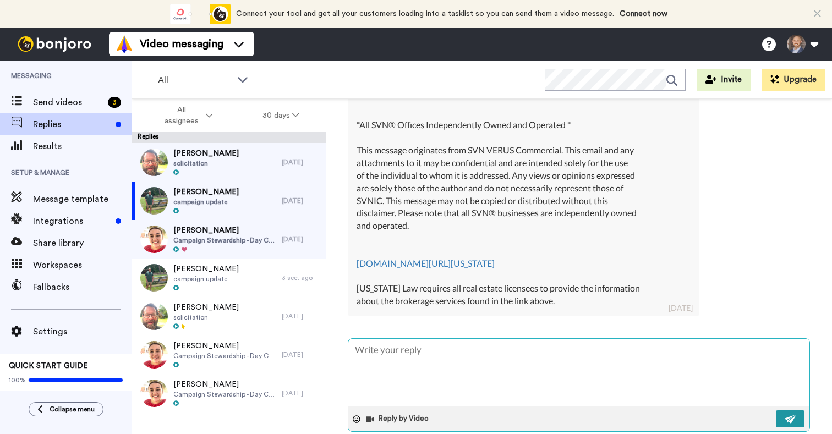
scroll to position [0, 0]
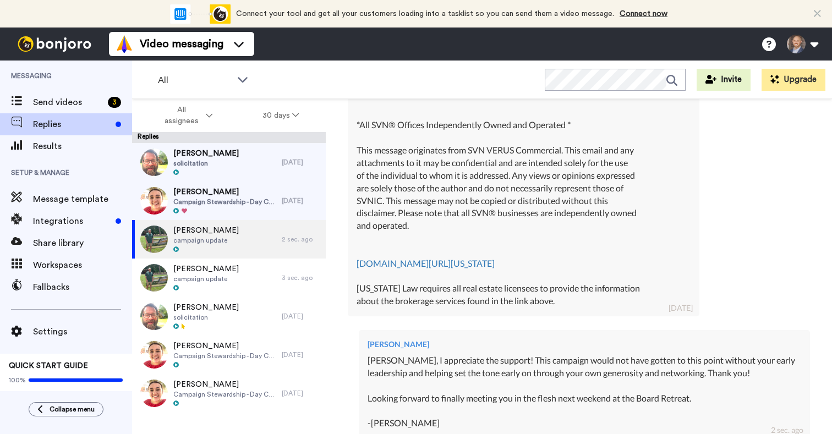
click at [208, 202] on span "Campaign Stewardship - Day Camp" at bounding box center [224, 202] width 103 height 9
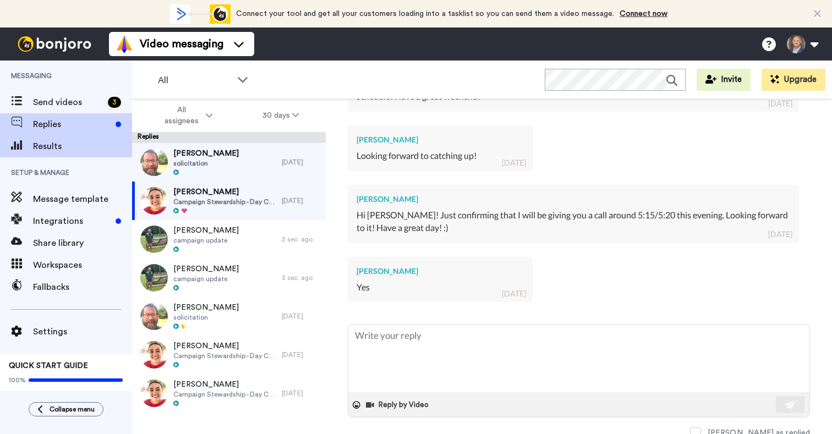
scroll to position [594, 0]
